Goal: Information Seeking & Learning: Learn about a topic

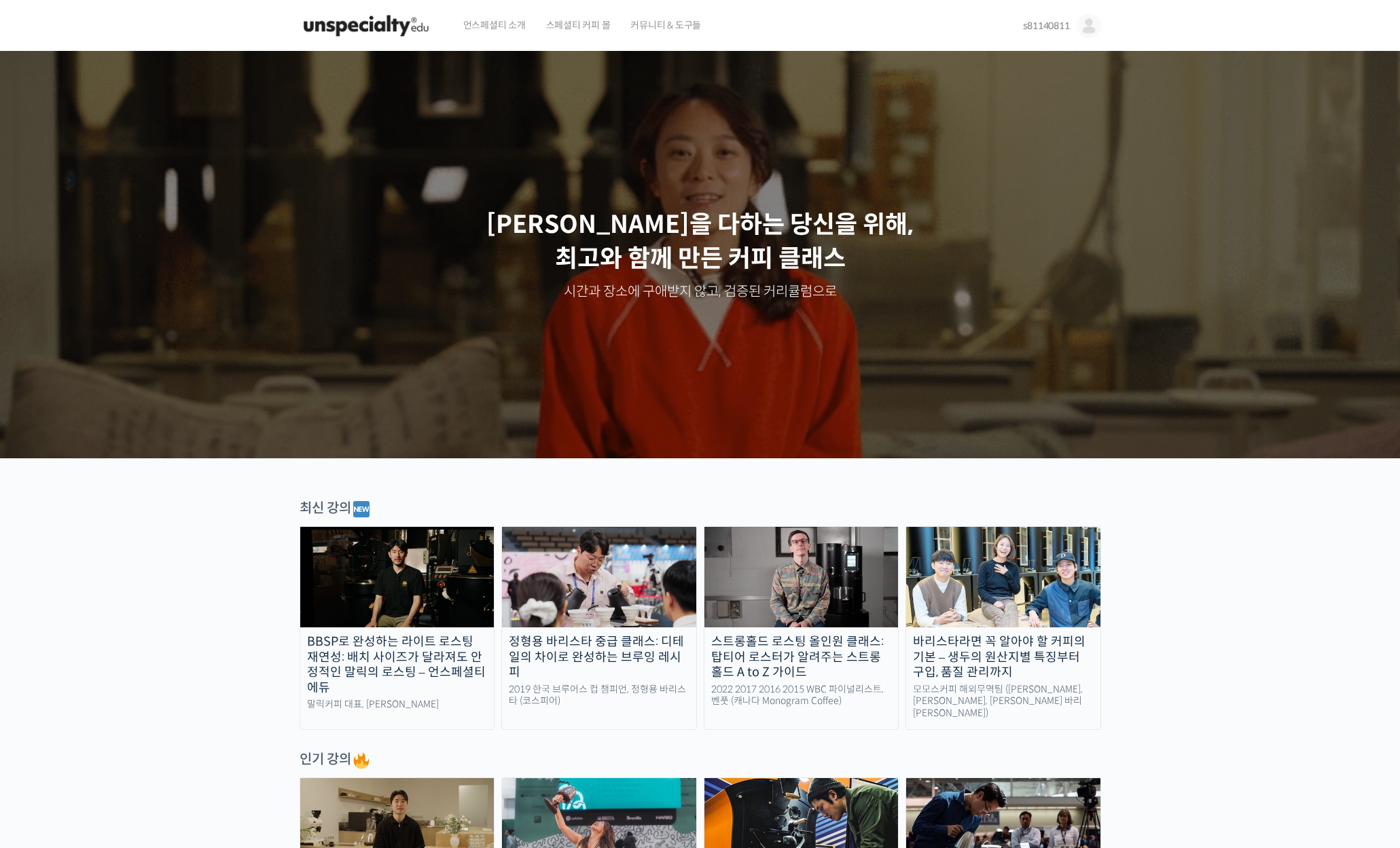
click at [838, 645] on div "스트롱홀드 로스팅 올인원 클래스: 탑티어 로스터가 알려주는 스트롱홀드 A to Z 가이드" at bounding box center [802, 657] width 194 height 46
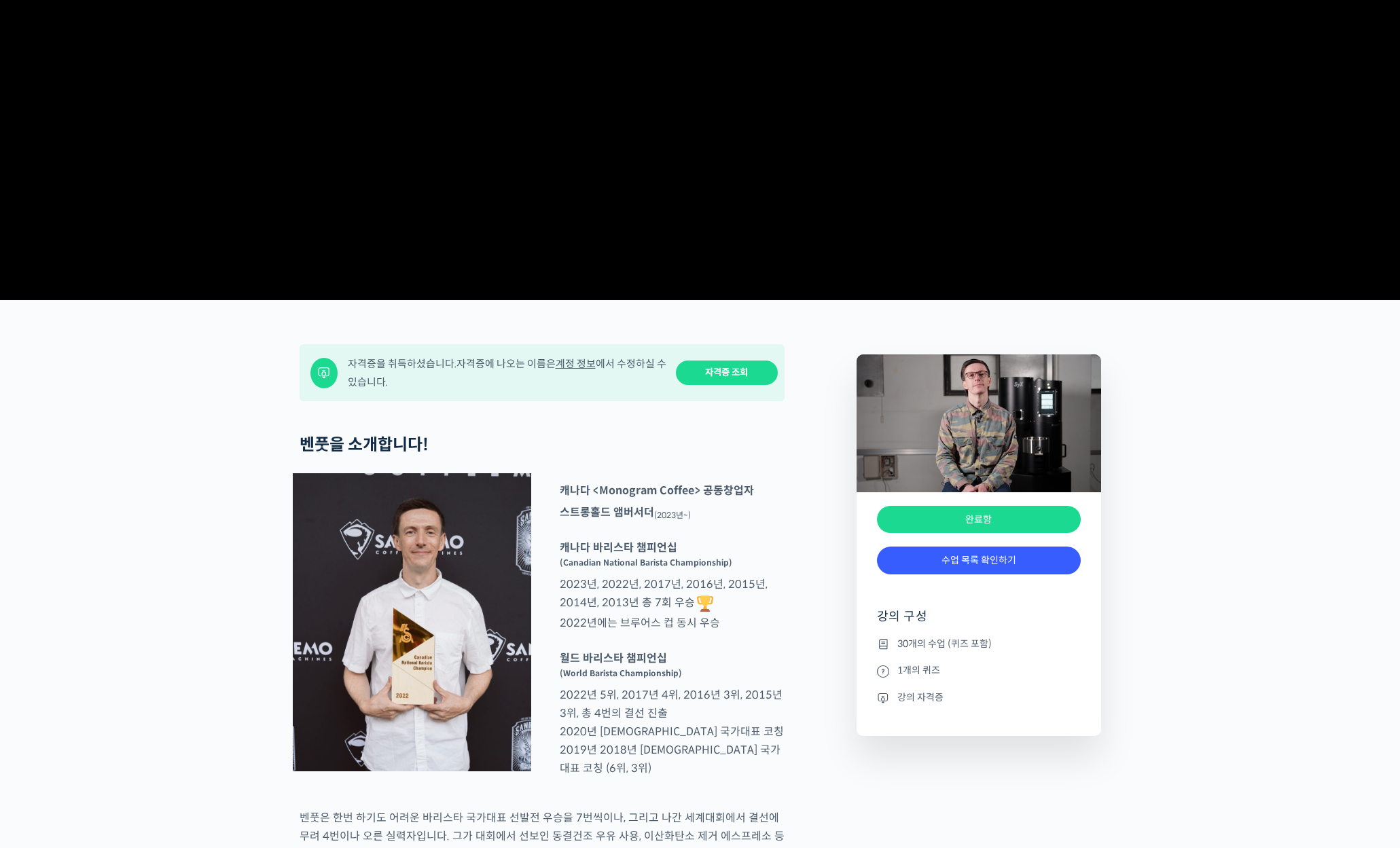
scroll to position [226, 0]
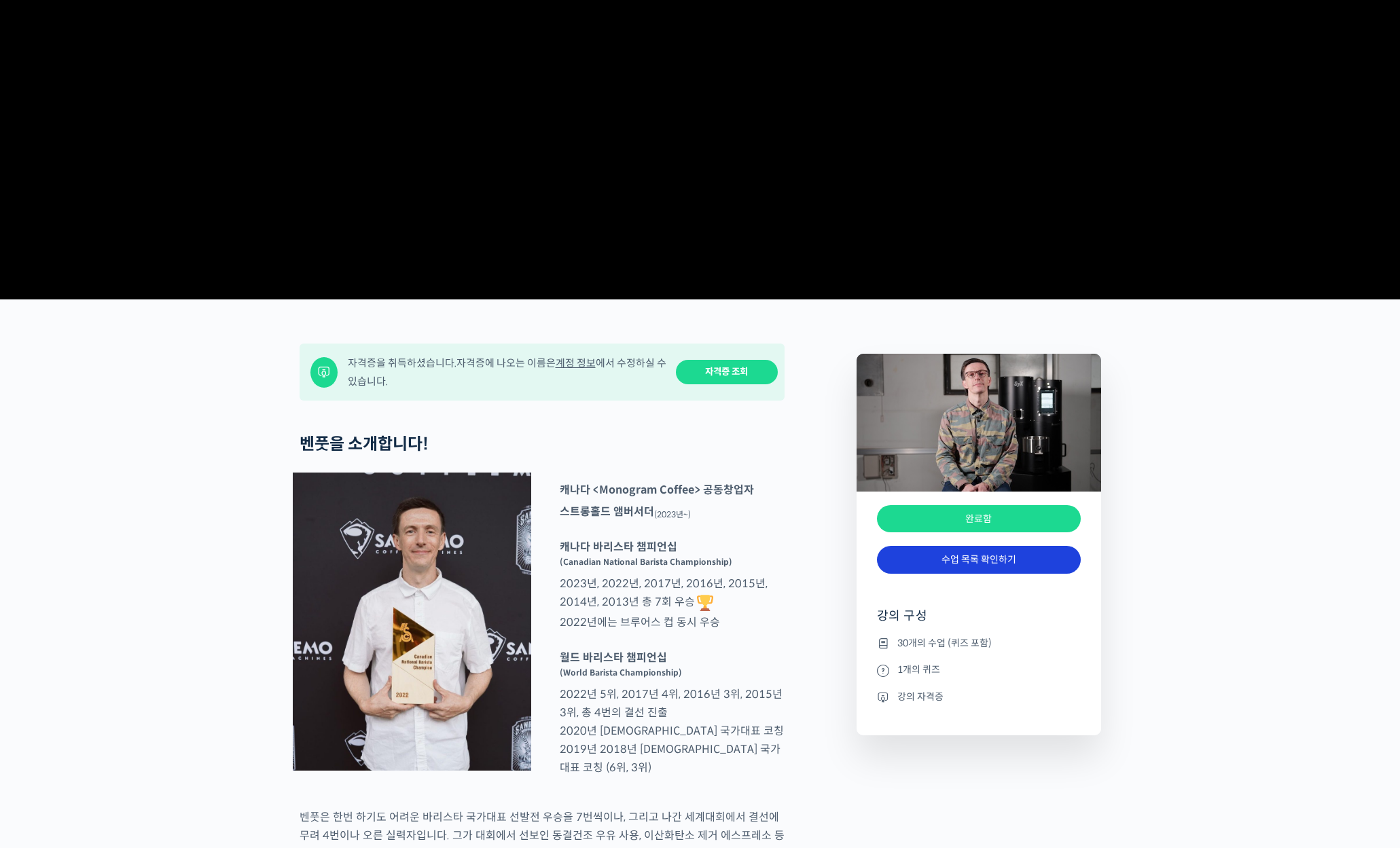
click at [980, 574] on link "수업 목록 확인하기" at bounding box center [979, 560] width 204 height 28
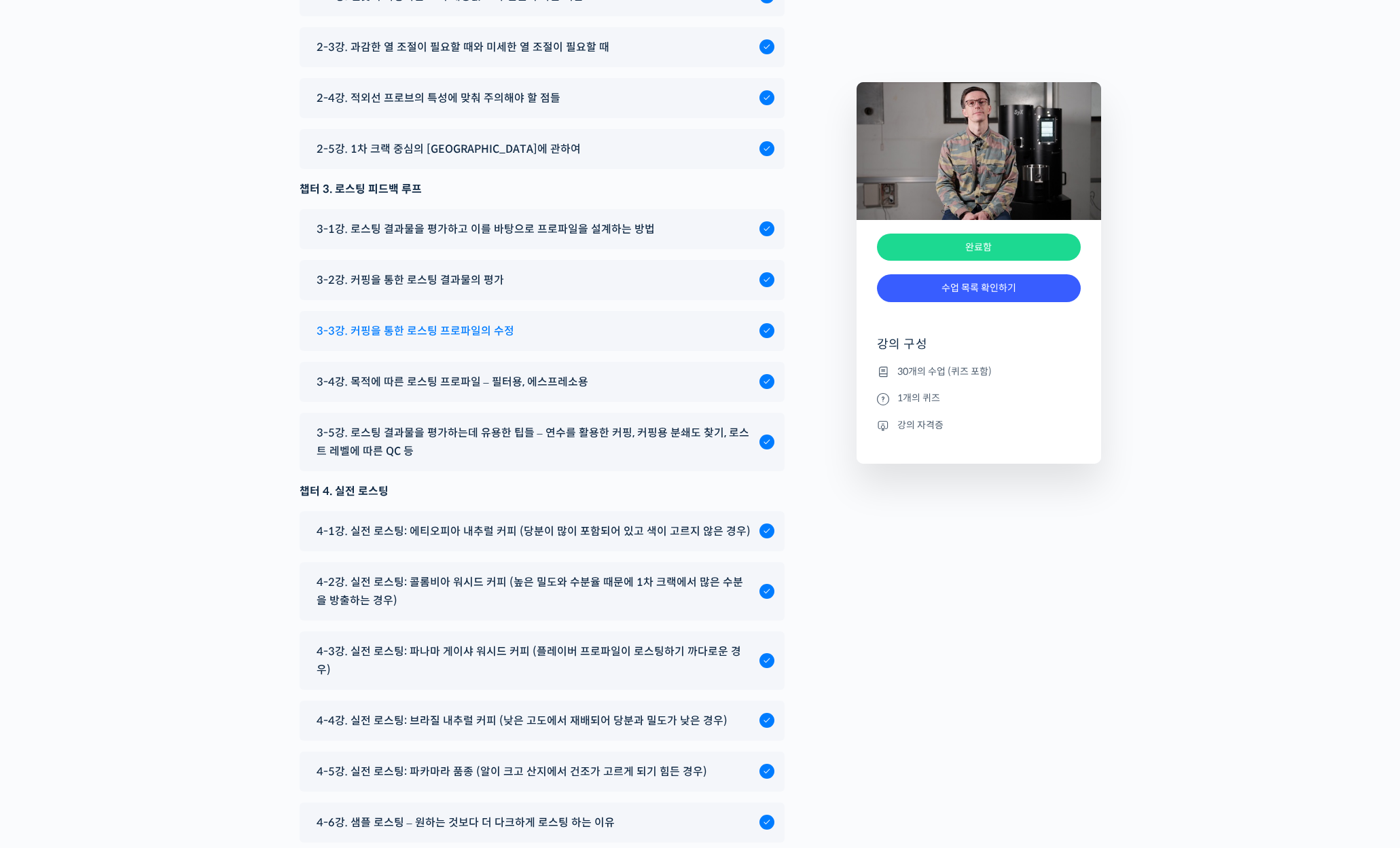
scroll to position [7335, 0]
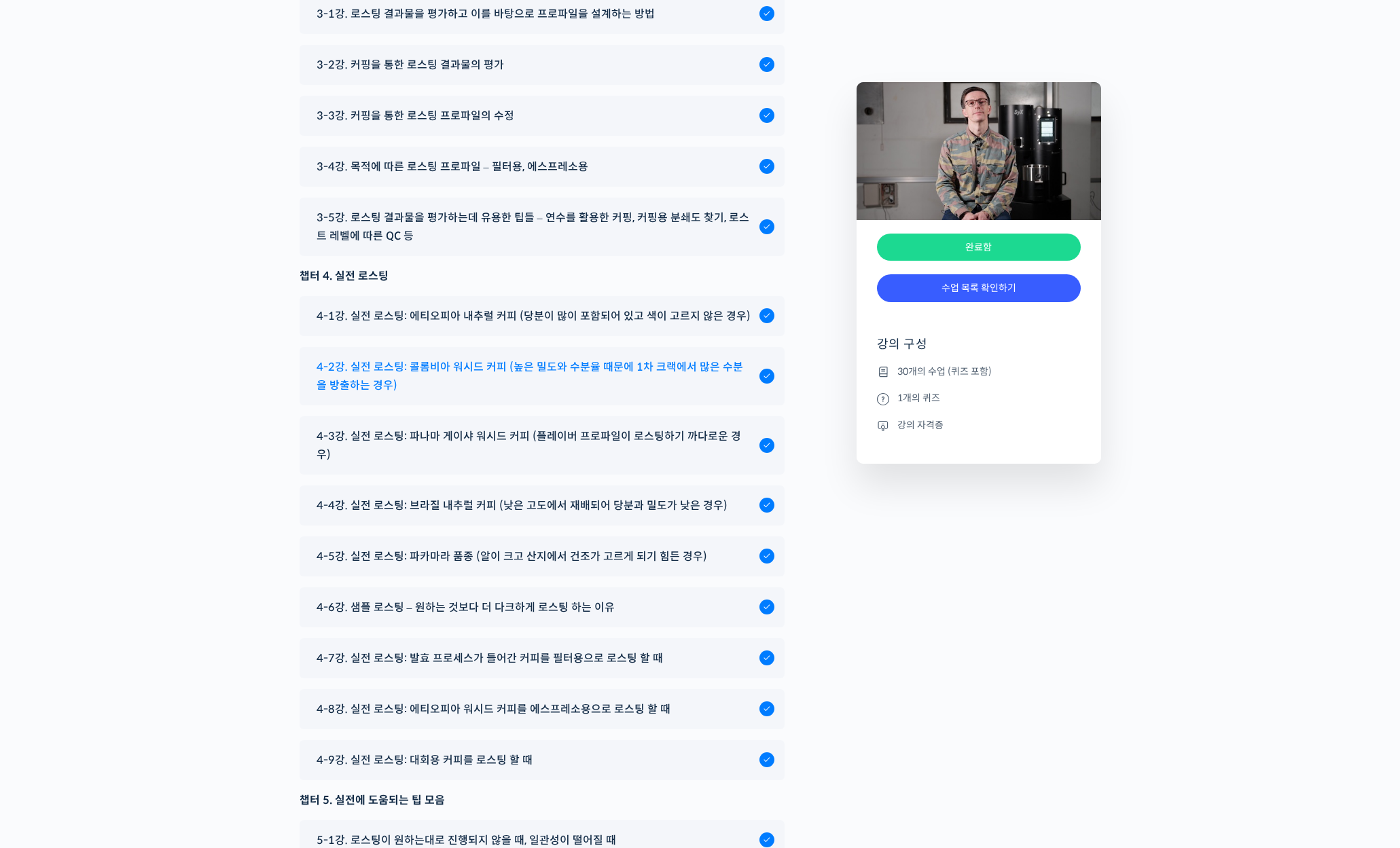
click at [583, 395] on span "4-2강. 실전 로스팅: 콜롬비아 워시드 커피 (높은 밀도와 수분율 때문에 1차 크랙에서 많은 수분을 방출하는 경우)" at bounding box center [534, 376] width 436 height 36
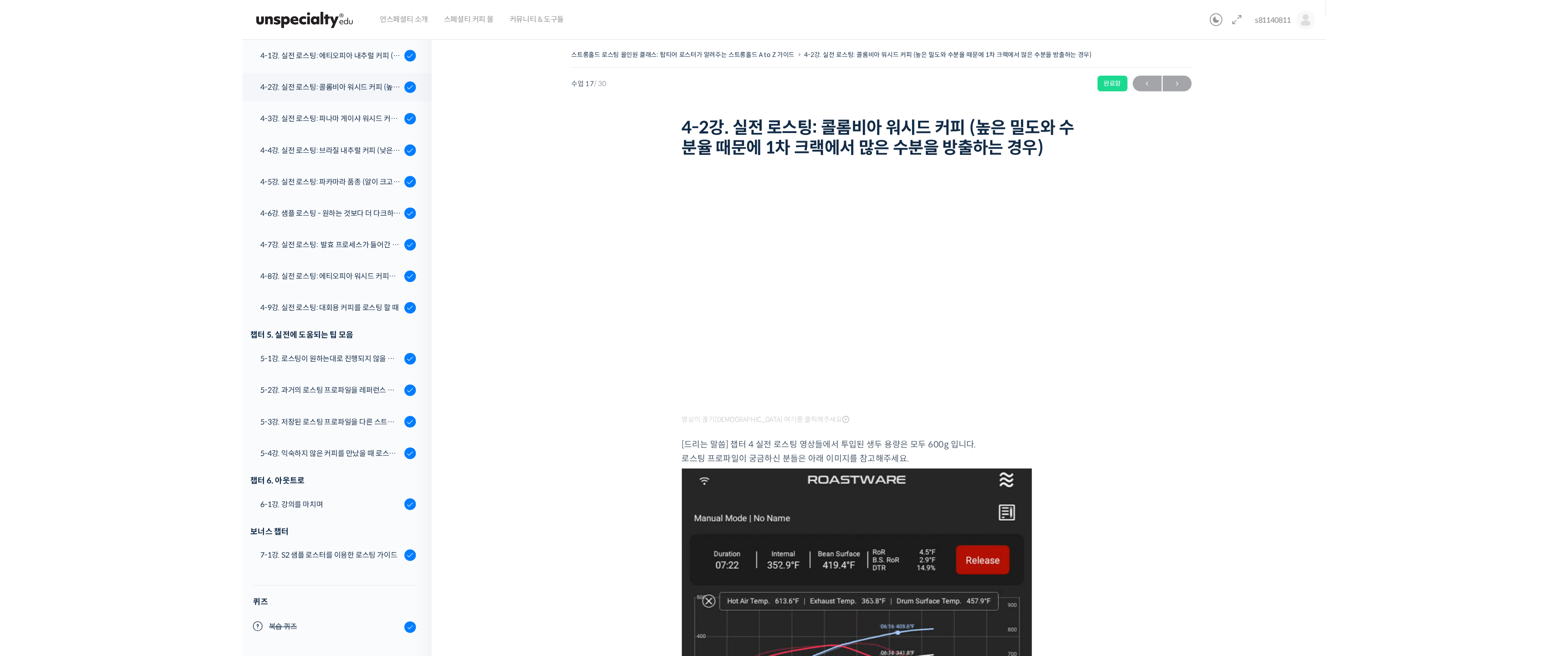
scroll to position [520, 0]
